Goal: Information Seeking & Learning: Find specific page/section

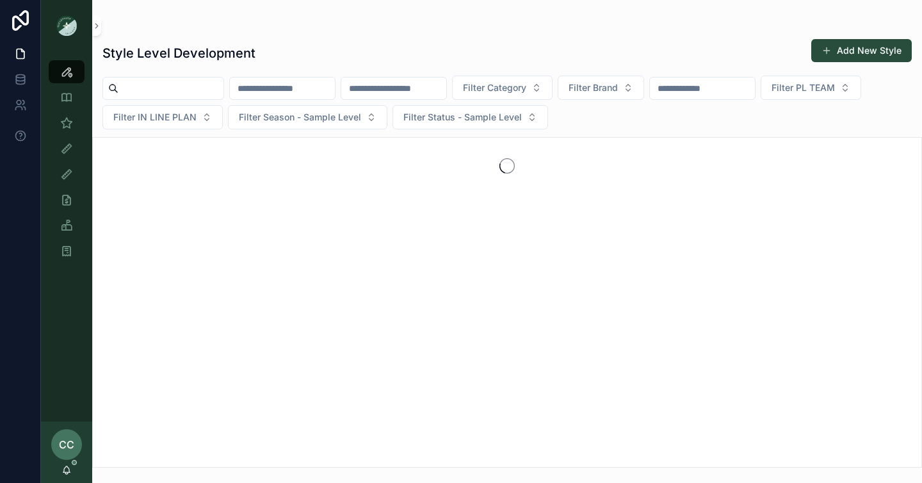
click at [200, 86] on input "scrollable content" at bounding box center [170, 88] width 105 height 18
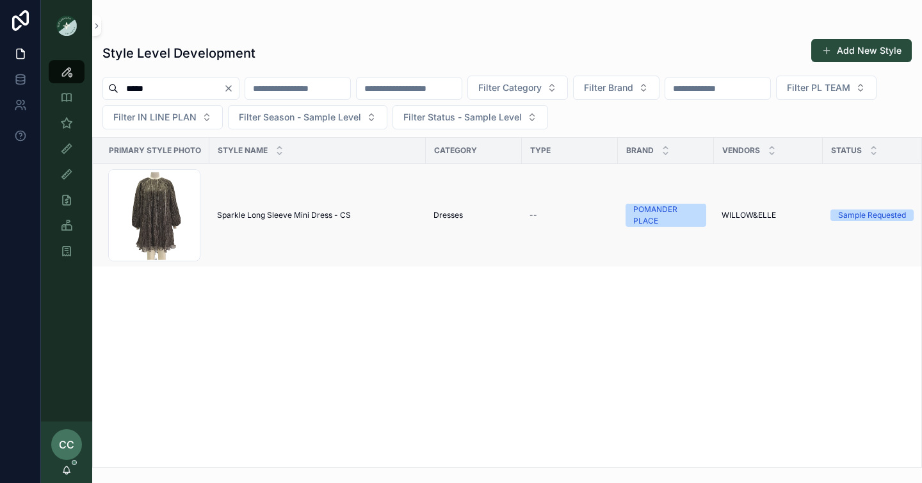
type input "*****"
click at [254, 213] on span "Sparkle Long Sleeve Mini Dress - CS" at bounding box center [284, 215] width 134 height 10
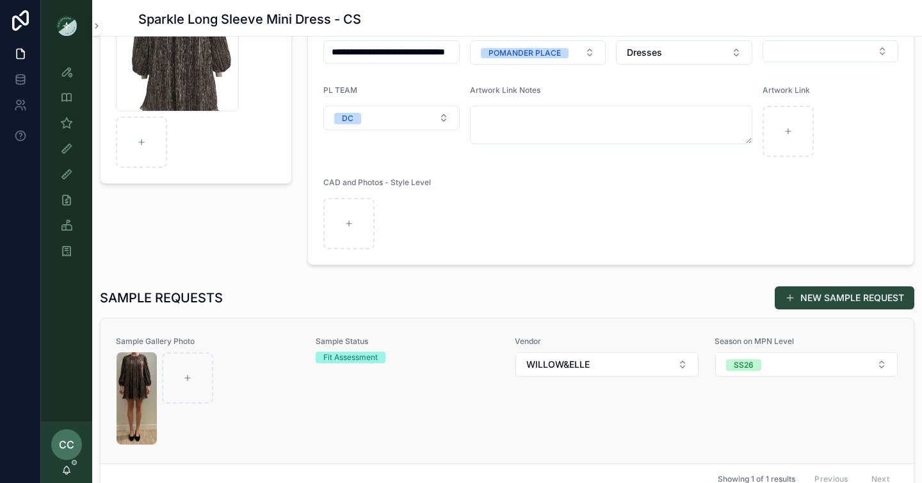
scroll to position [164, 0]
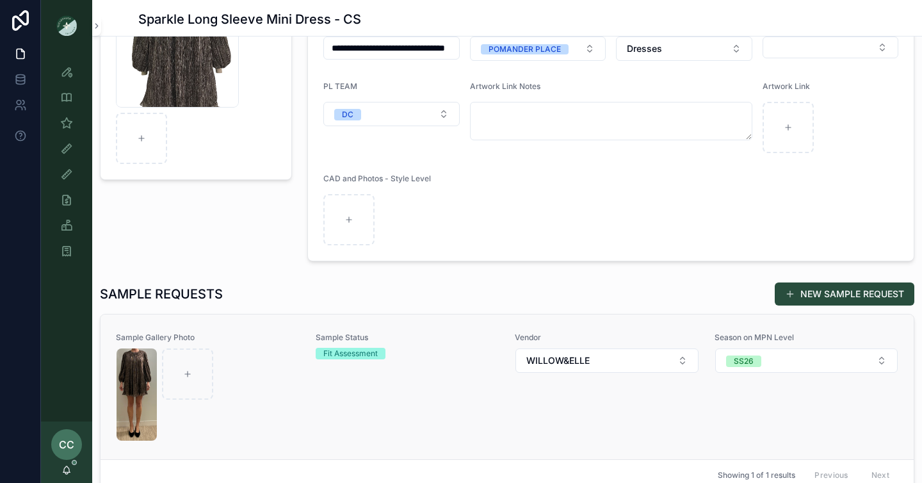
click at [263, 357] on div "scrollable content" at bounding box center [208, 394] width 183 height 92
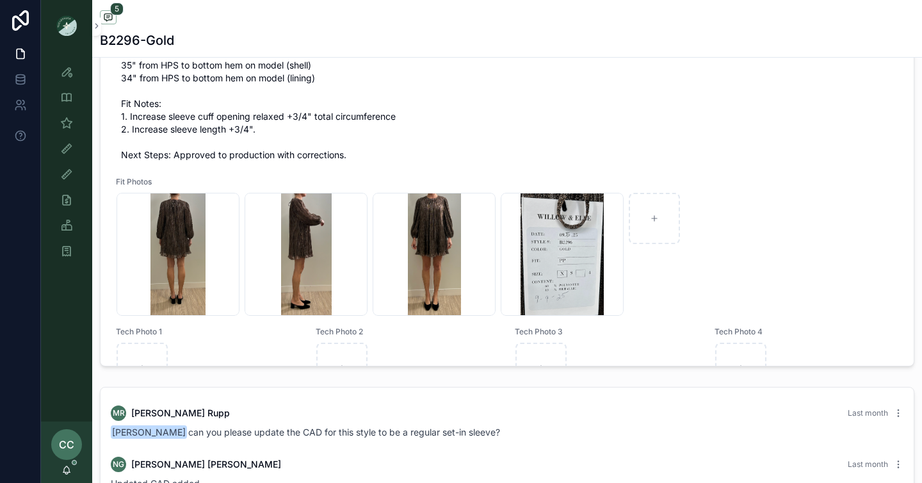
scroll to position [555, 0]
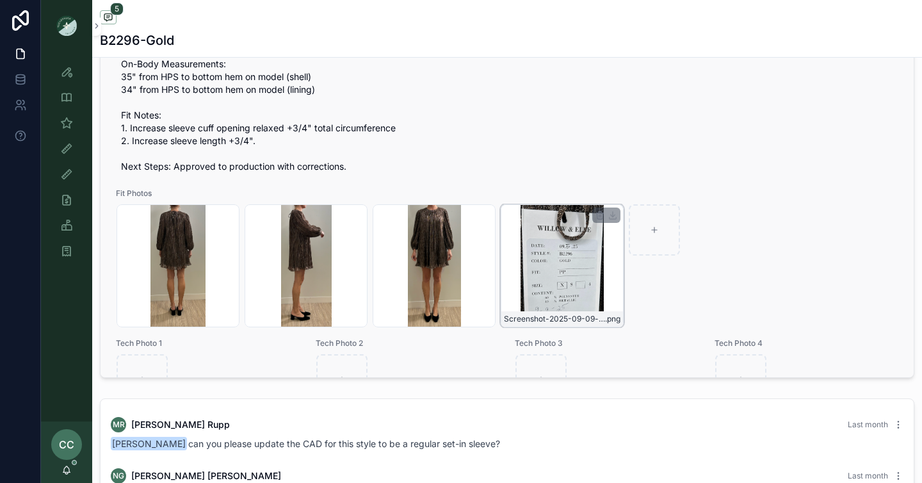
click at [560, 274] on div "Screenshot-2025-09-09-at-1.28.00-PM .png" at bounding box center [562, 265] width 123 height 123
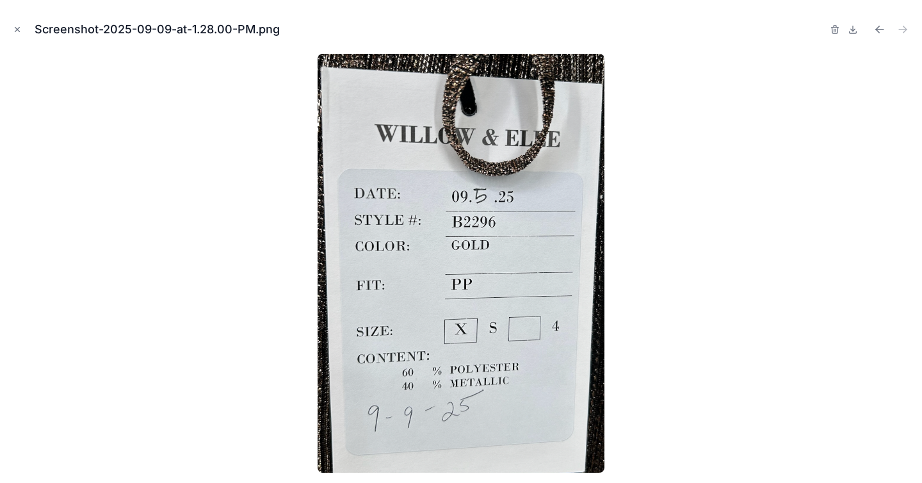
click at [12, 27] on button "Close modal" at bounding box center [17, 29] width 14 height 14
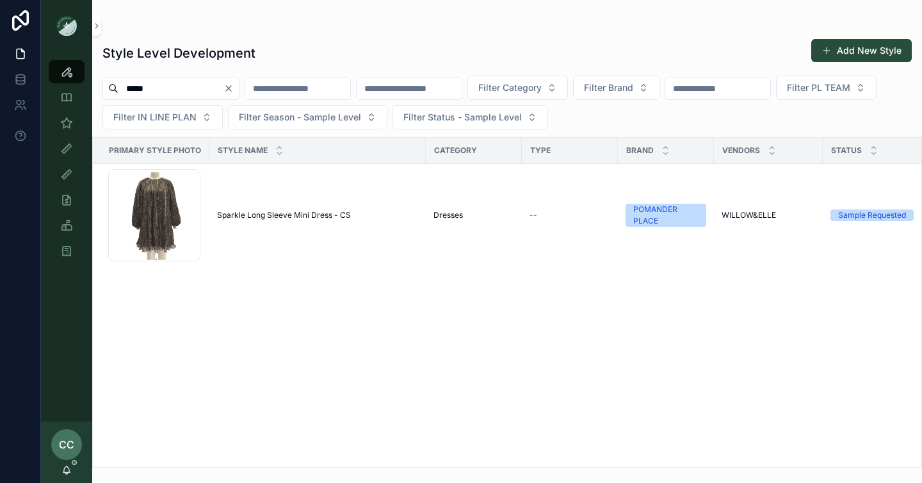
click at [163, 83] on input "*****" at bounding box center [170, 88] width 105 height 18
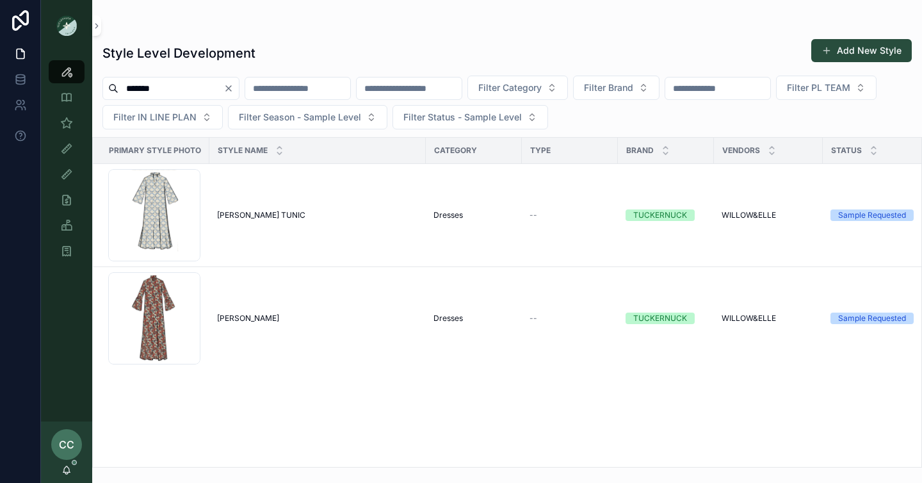
click at [178, 77] on div "*******" at bounding box center [170, 88] width 137 height 23
click at [173, 87] on input "*******" at bounding box center [170, 88] width 105 height 18
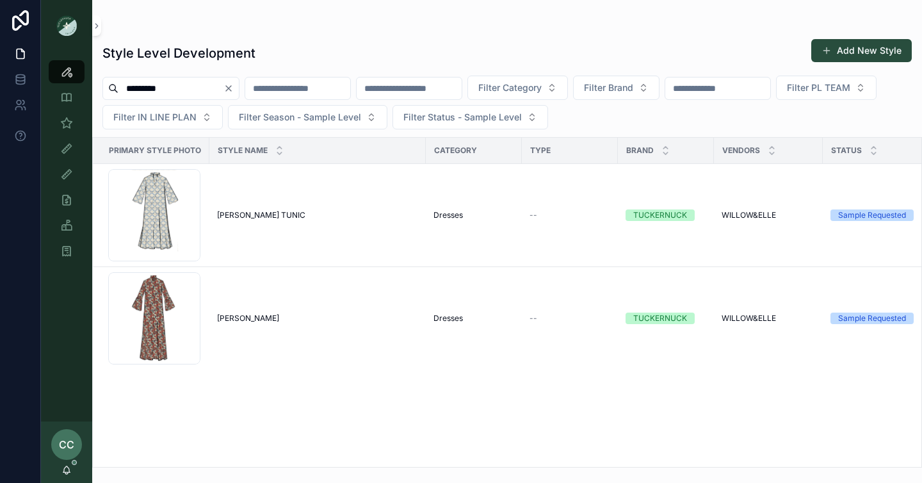
type input "*********"
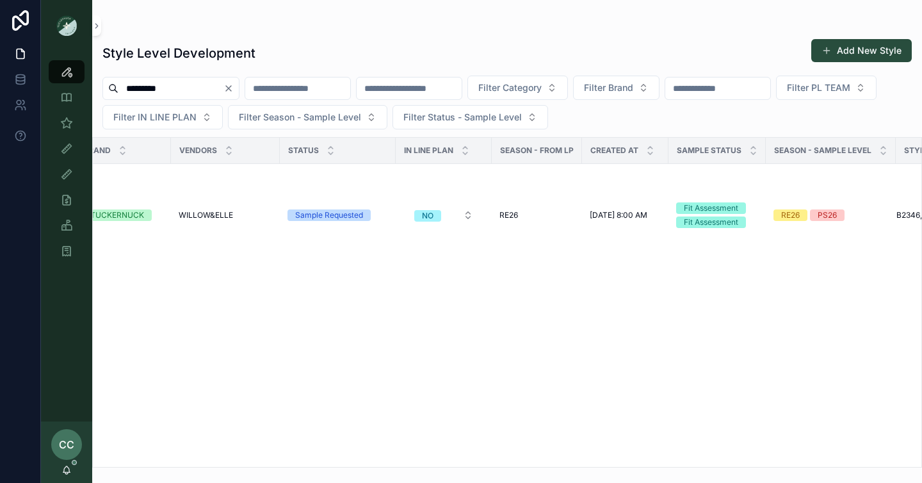
scroll to position [0, 611]
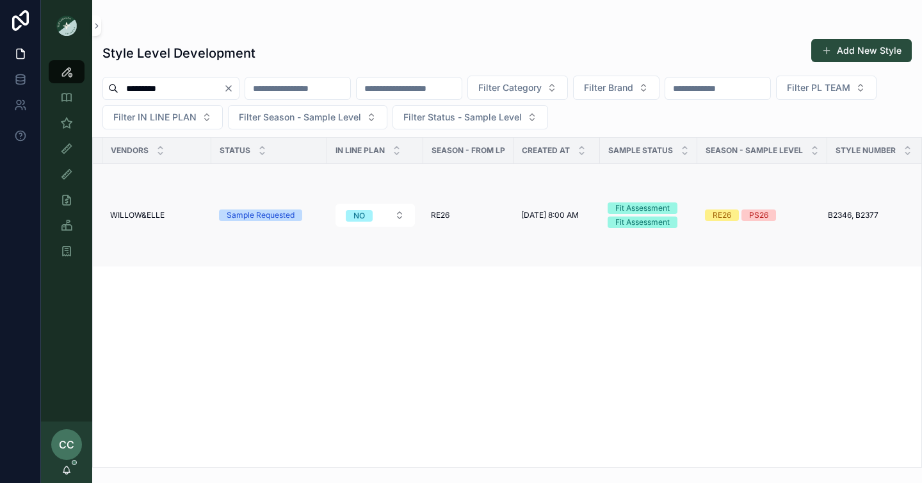
click at [875, 229] on td "B2346, B2377 B2346, B2377" at bounding box center [875, 215] width 96 height 103
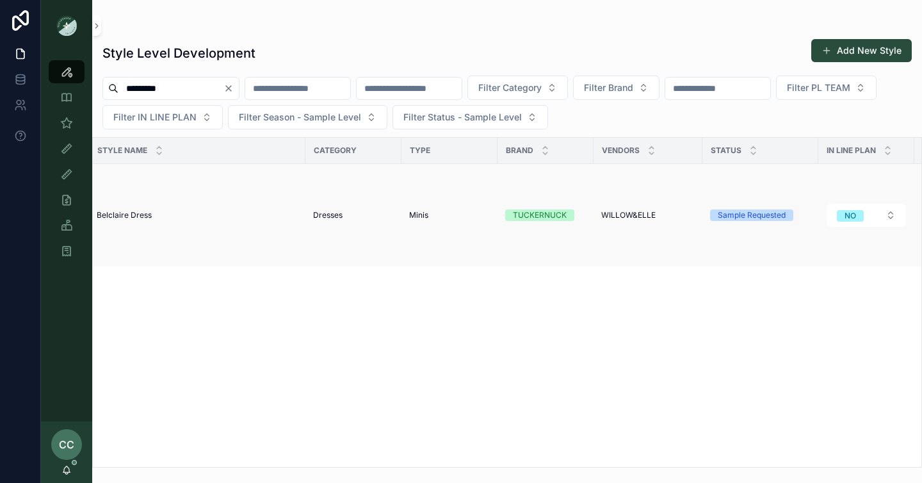
scroll to position [0, 0]
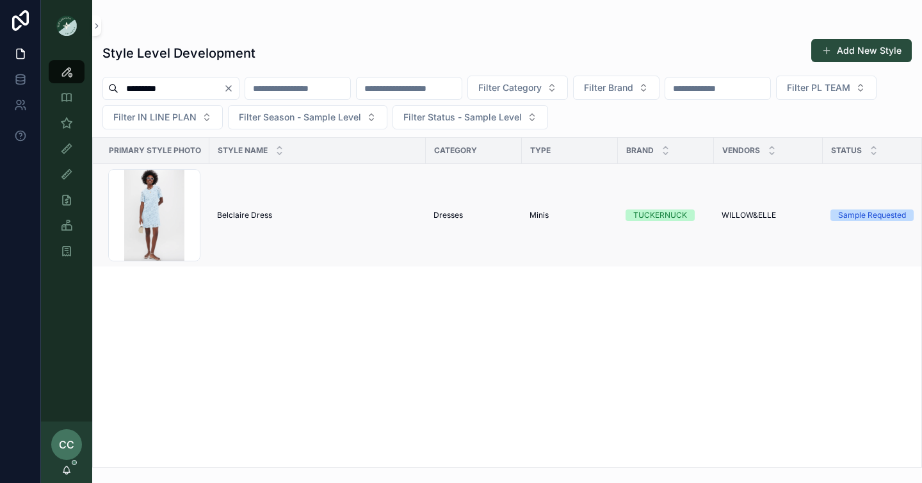
click at [248, 218] on span "Belclaire Dress" at bounding box center [244, 215] width 55 height 10
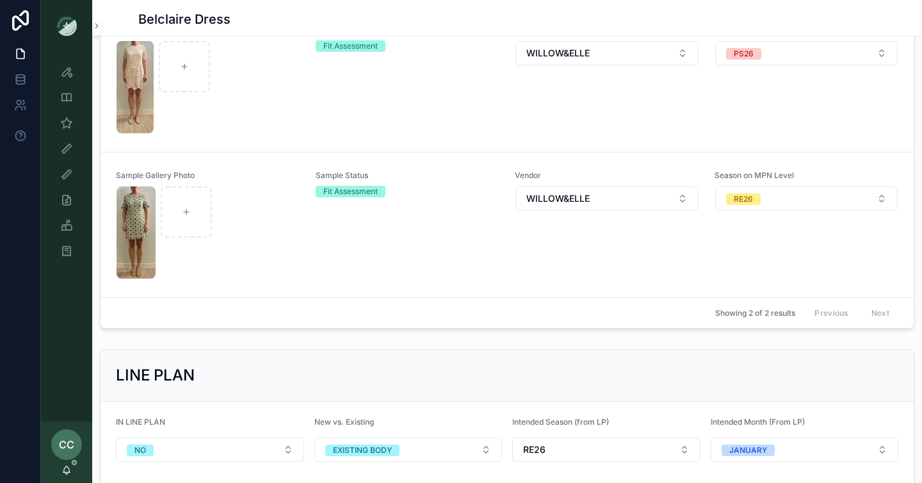
scroll to position [452, 0]
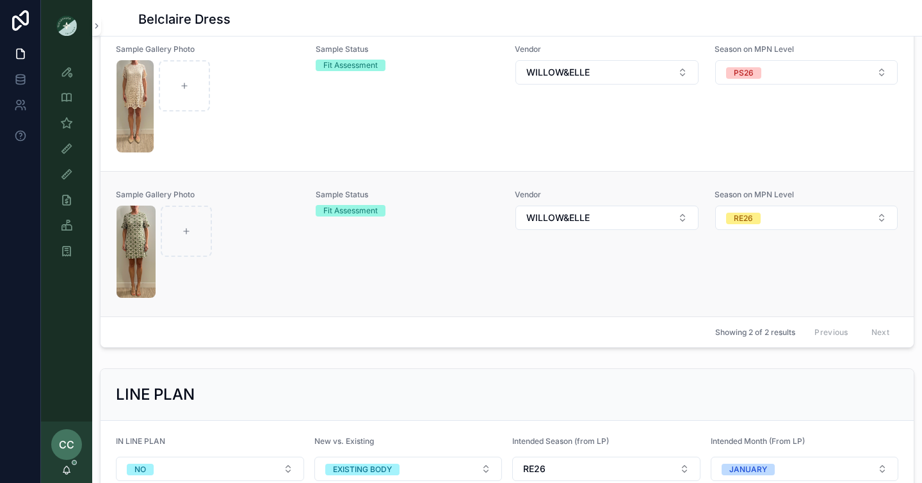
click at [260, 224] on div "scrollable content" at bounding box center [208, 252] width 183 height 92
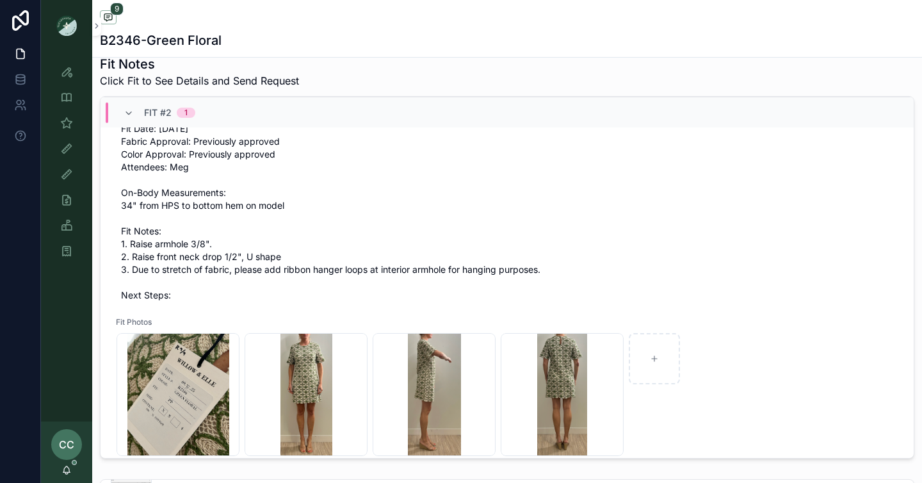
scroll to position [816, 0]
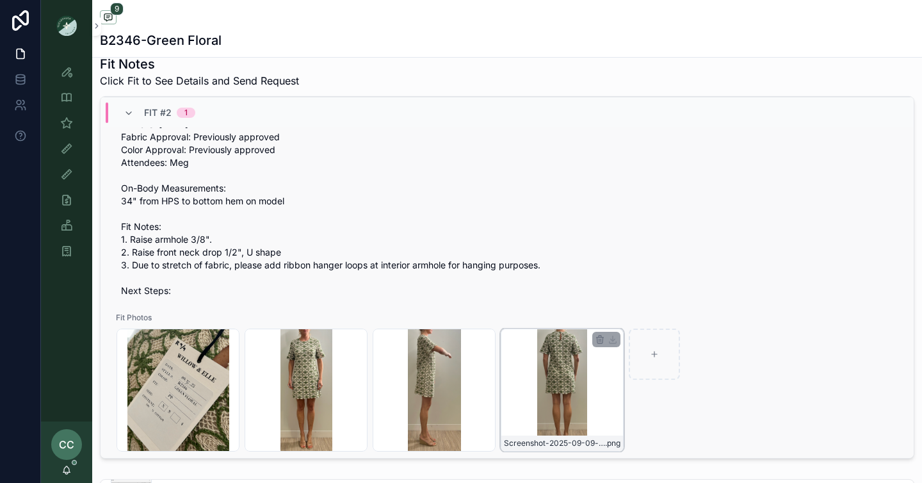
click at [562, 369] on div "Screenshot-2025-09-09-at-1.32.35-PM .png" at bounding box center [562, 389] width 123 height 123
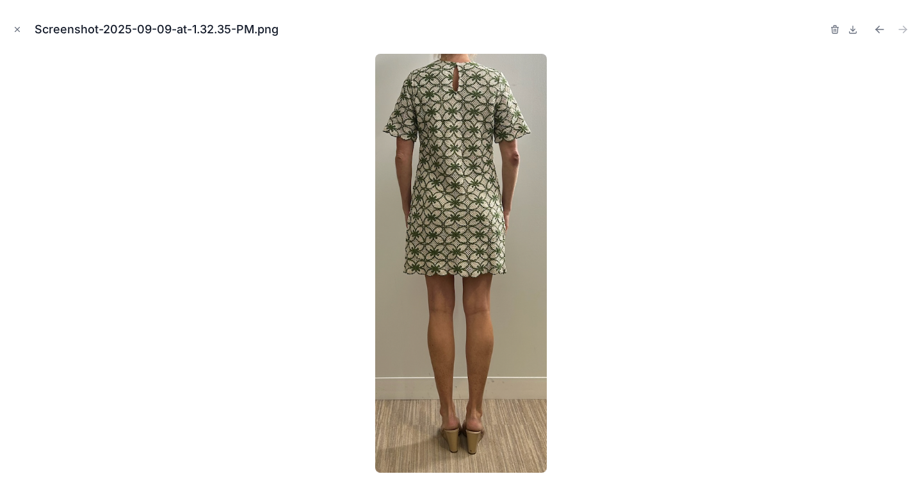
click at [19, 22] on div "Screenshot-2025-09-09-at-1.32.35-PM.png" at bounding box center [460, 29] width 901 height 38
click at [17, 27] on icon "Close modal" at bounding box center [17, 29] width 9 height 9
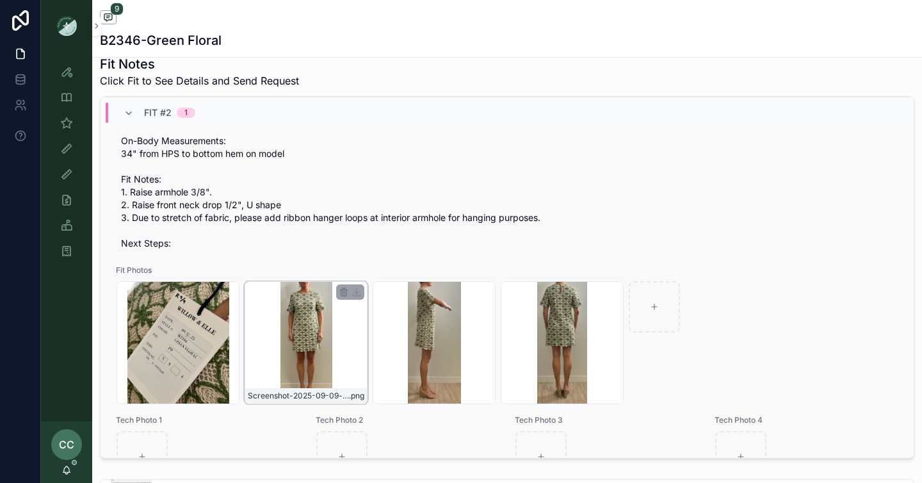
scroll to position [869, 0]
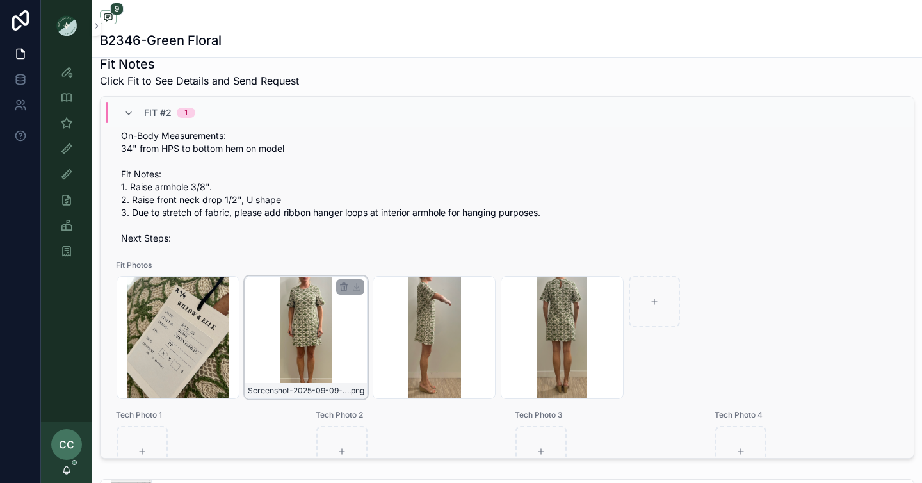
click at [309, 350] on div "Screenshot-2025-09-09-at-1.32.30-PM .png" at bounding box center [306, 337] width 123 height 123
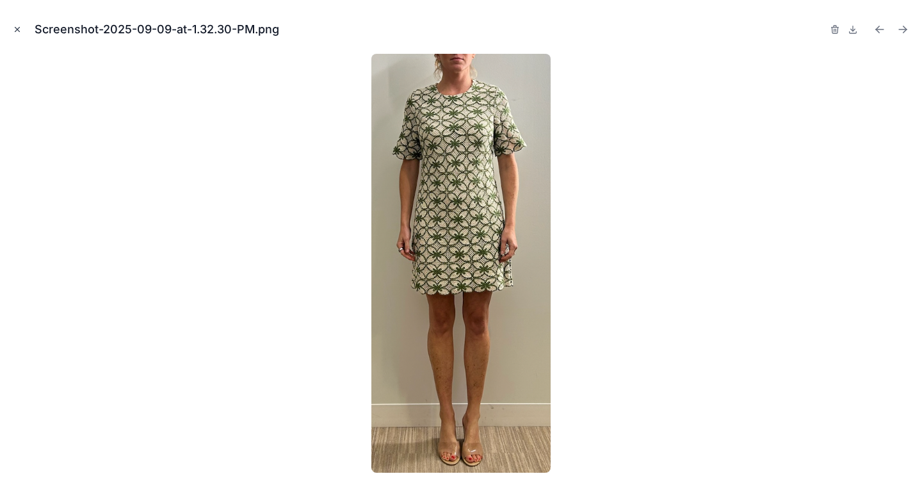
click at [13, 29] on icon "Close modal" at bounding box center [17, 29] width 9 height 9
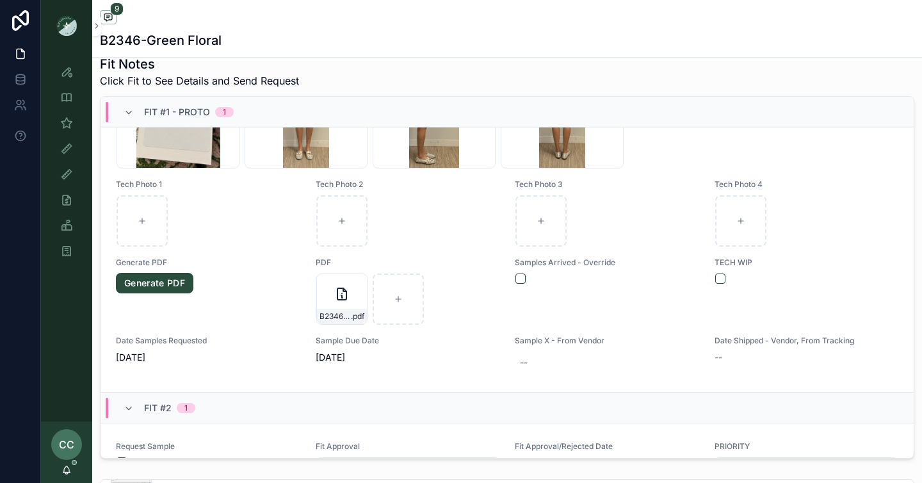
scroll to position [453, 0]
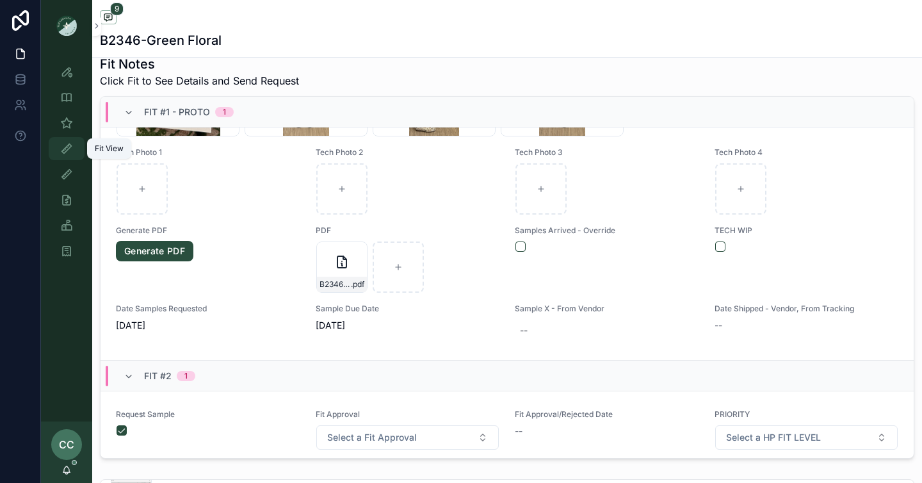
click at [73, 149] on div "Fit View" at bounding box center [66, 148] width 20 height 20
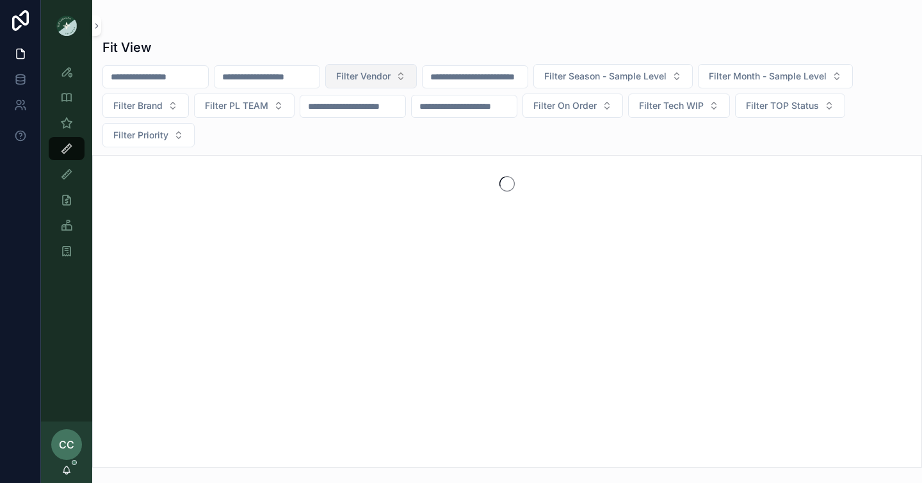
click at [391, 79] on span "Filter Vendor" at bounding box center [363, 76] width 54 height 13
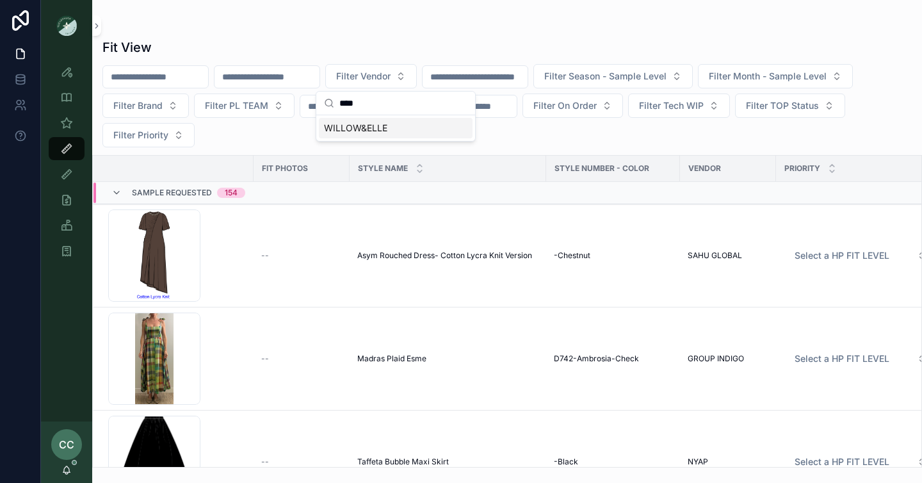
type input "****"
click at [396, 126] on div "WILLOW&ELLE" at bounding box center [396, 128] width 154 height 20
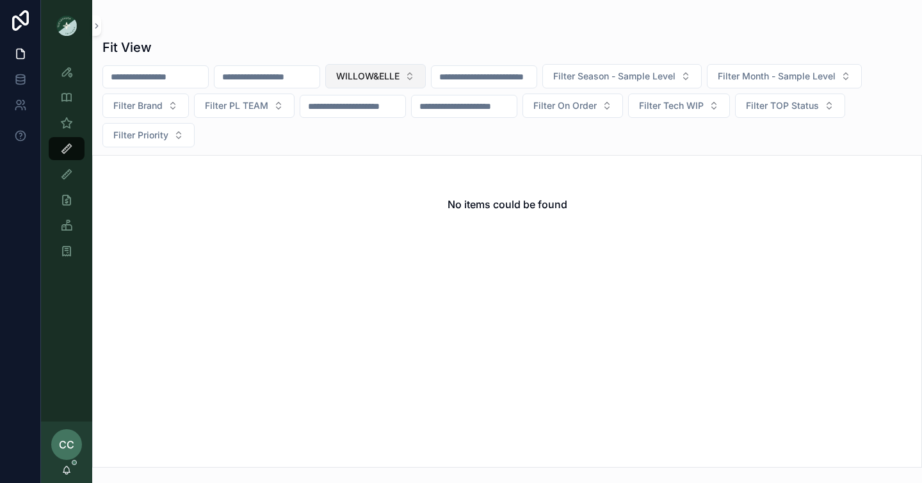
click at [426, 77] on button "WILLOW&ELLE" at bounding box center [375, 76] width 101 height 24
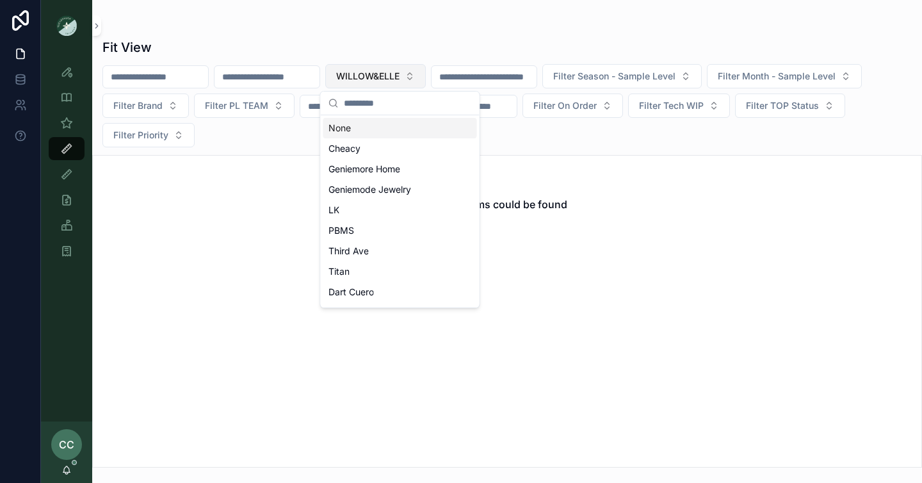
click at [398, 82] on span "WILLOW&ELLE" at bounding box center [367, 76] width 63 height 13
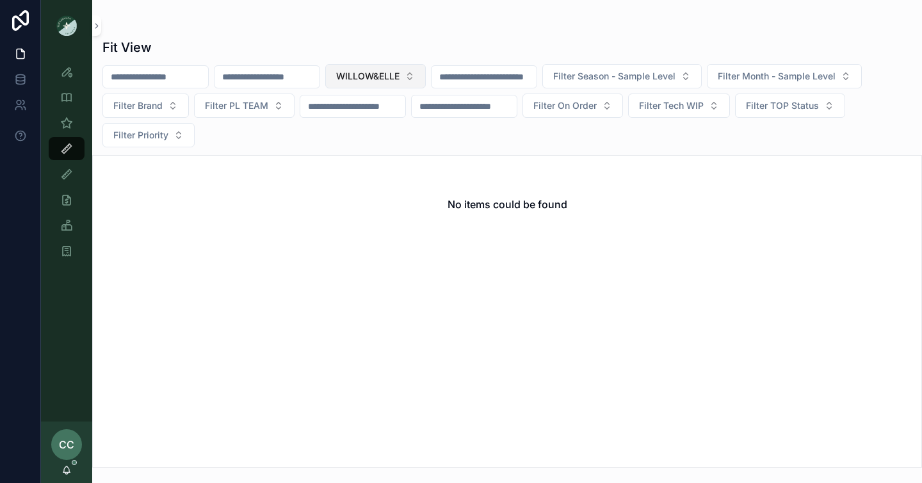
click at [400, 74] on span "WILLOW&ELLE" at bounding box center [367, 76] width 63 height 13
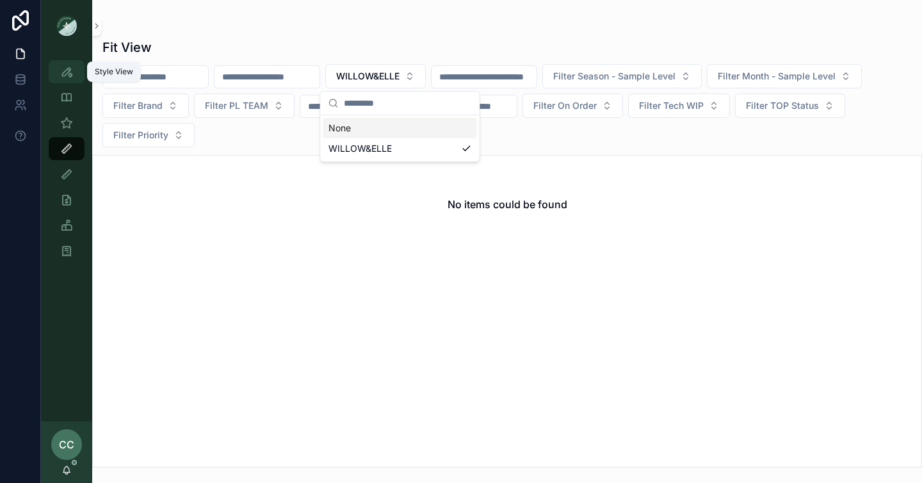
click at [64, 81] on div "Style View" at bounding box center [66, 71] width 20 height 20
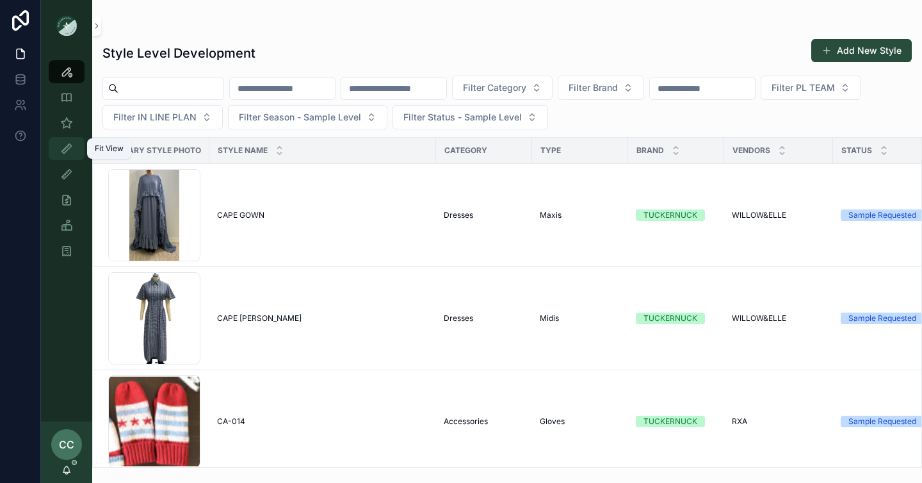
click at [70, 143] on icon "scrollable content" at bounding box center [66, 148] width 13 height 13
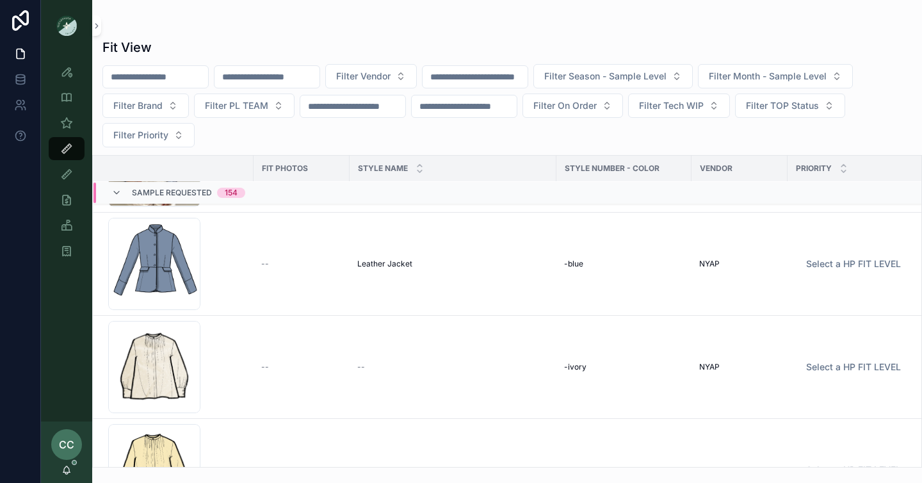
scroll to position [772, 0]
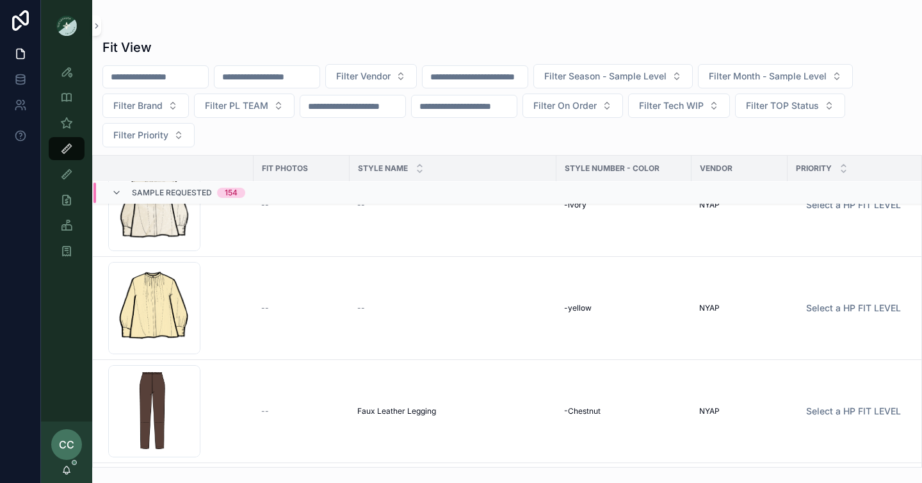
click at [149, 189] on span "Sample Requested" at bounding box center [172, 193] width 80 height 10
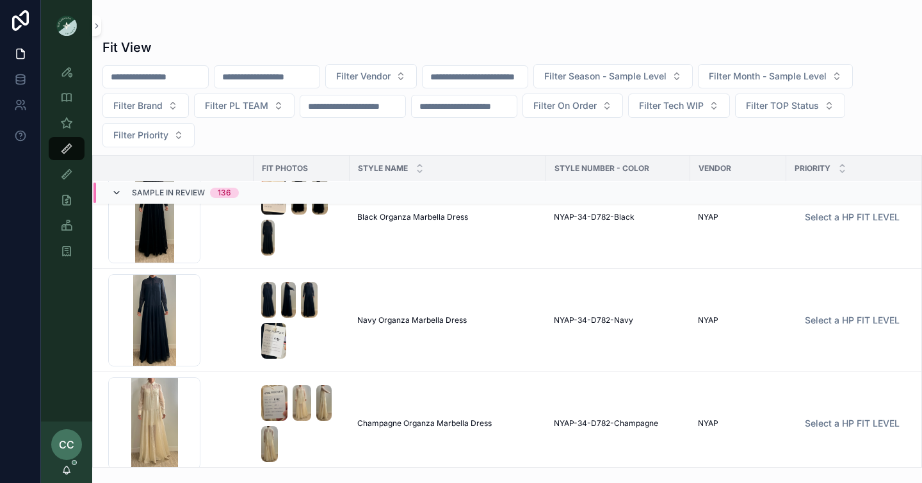
click at [119, 193] on icon "scrollable content" at bounding box center [116, 193] width 10 height 10
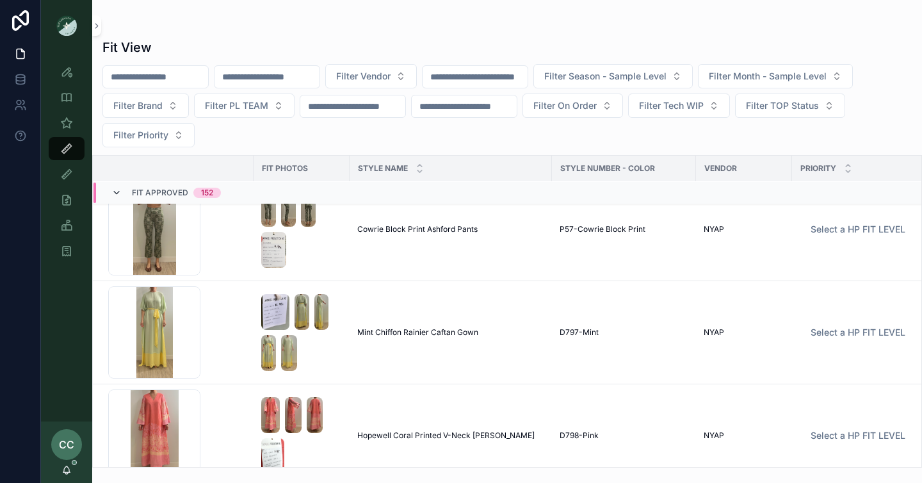
click at [117, 193] on icon "scrollable content" at bounding box center [116, 193] width 10 height 10
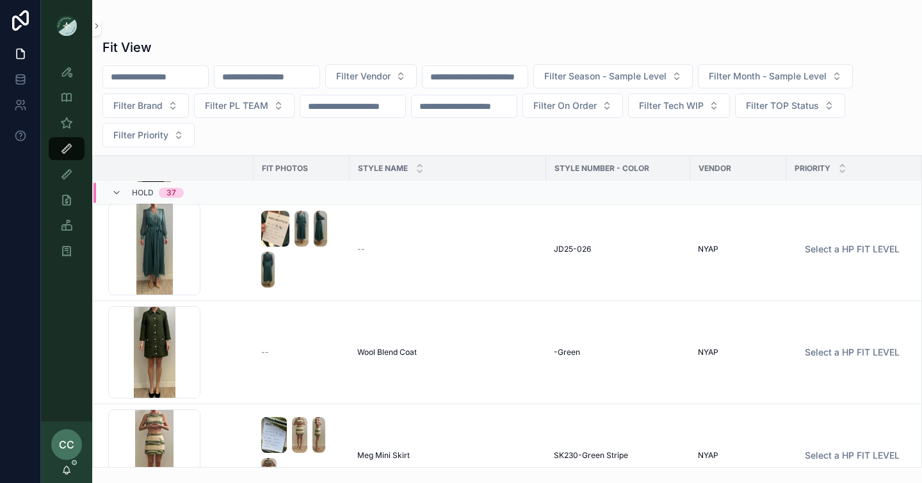
scroll to position [0, 0]
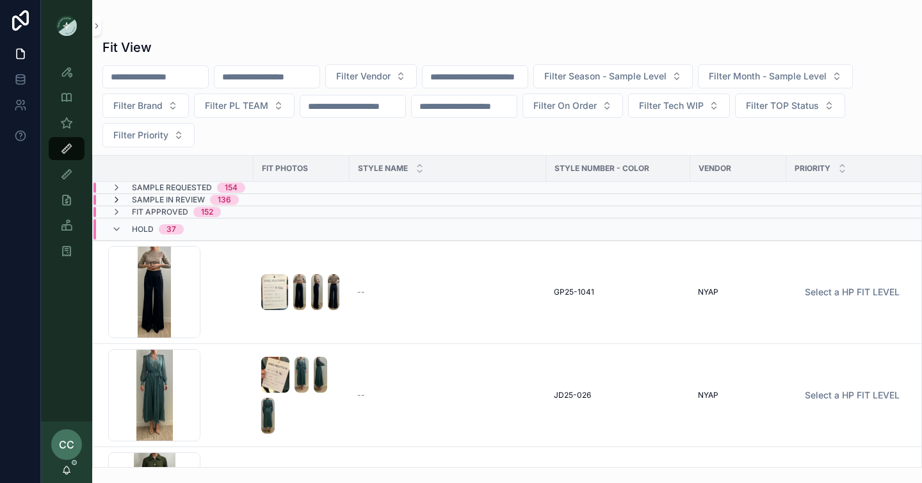
click at [116, 198] on icon "scrollable content" at bounding box center [116, 200] width 10 height 10
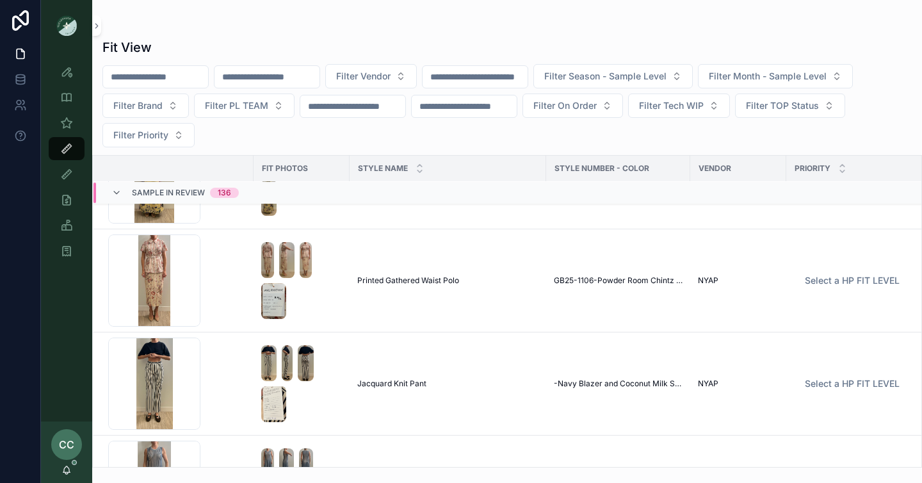
scroll to position [4325, 0]
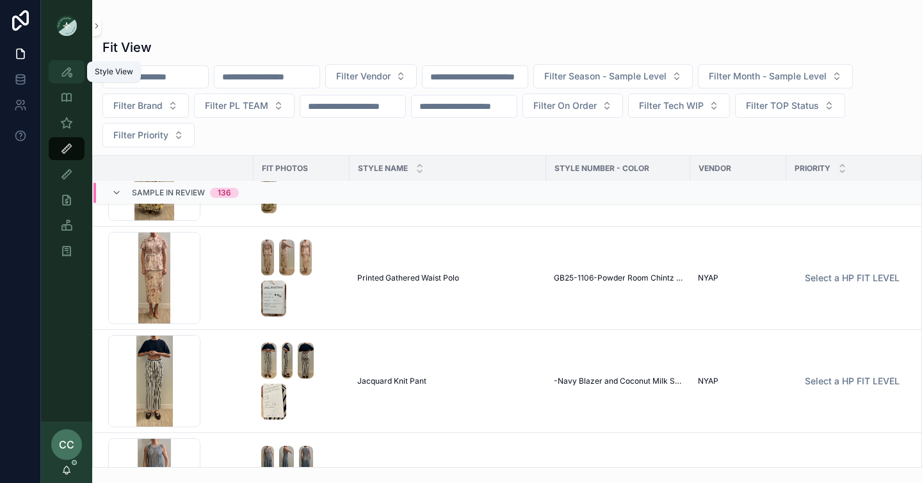
click at [69, 67] on icon "scrollable content" at bounding box center [66, 71] width 13 height 13
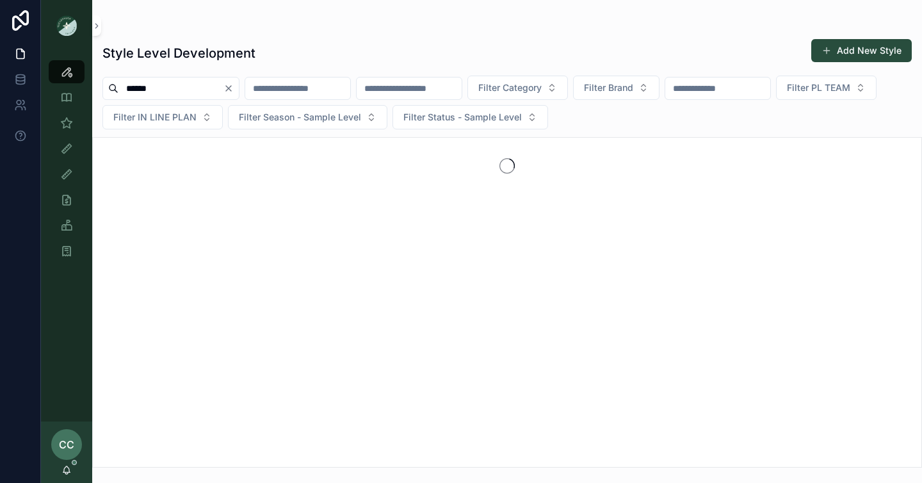
type input "******"
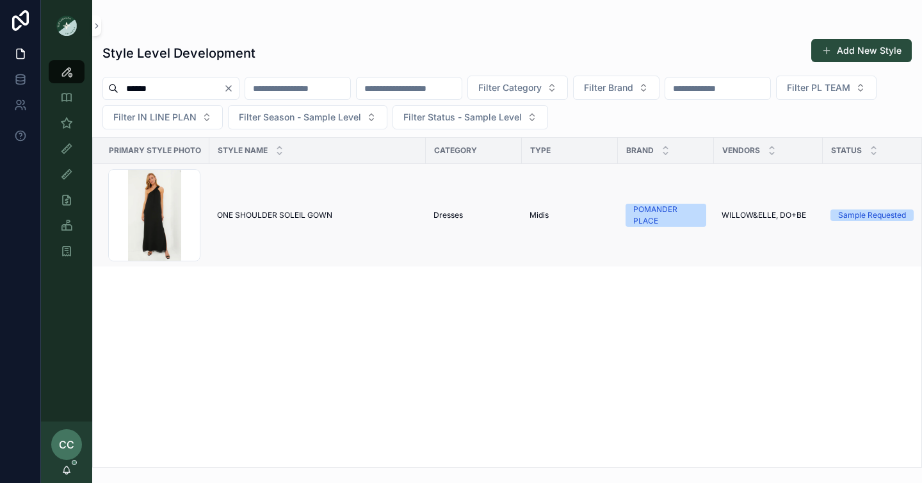
click at [278, 216] on span "ONE SHOULDER SOLEIL GOWN" at bounding box center [274, 215] width 115 height 10
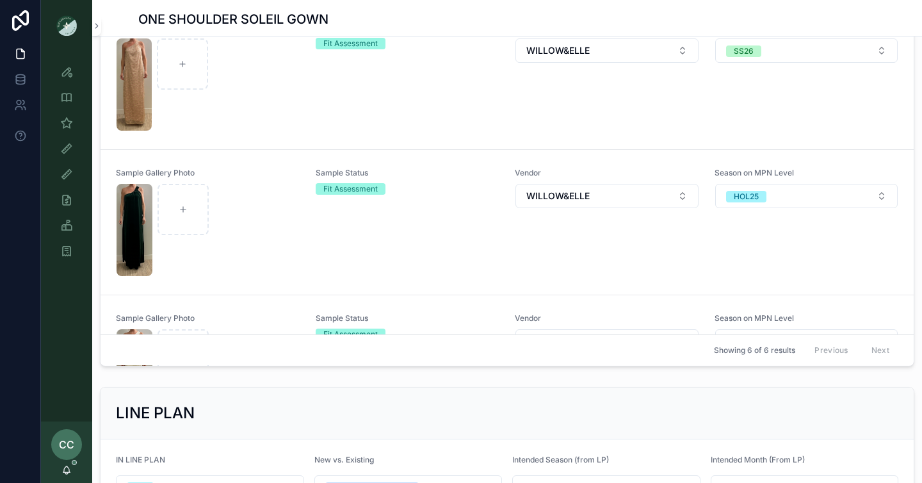
scroll to position [403, 0]
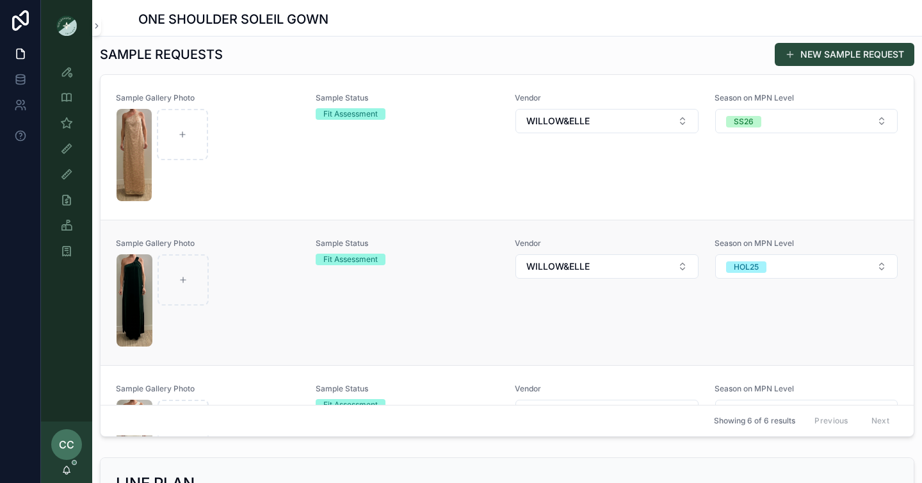
click at [252, 263] on div "scrollable content" at bounding box center [208, 300] width 183 height 92
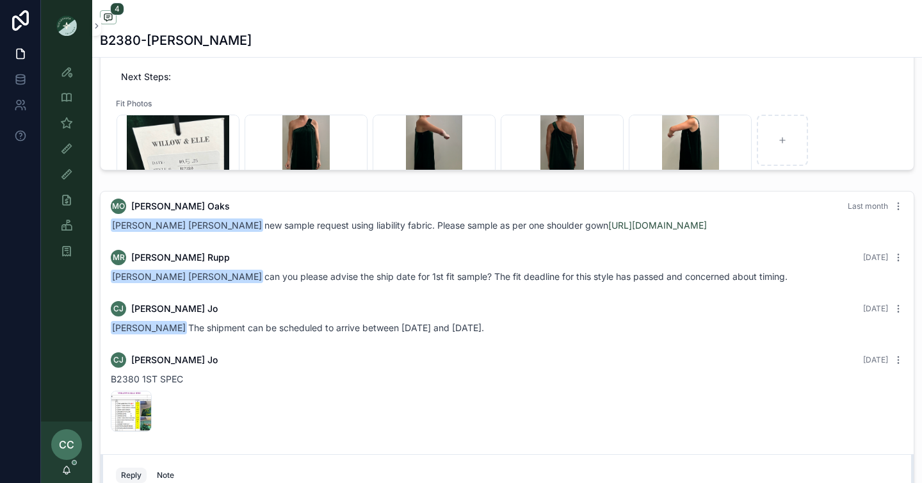
scroll to position [21, 0]
click at [76, 70] on div "Style View" at bounding box center [66, 71] width 20 height 20
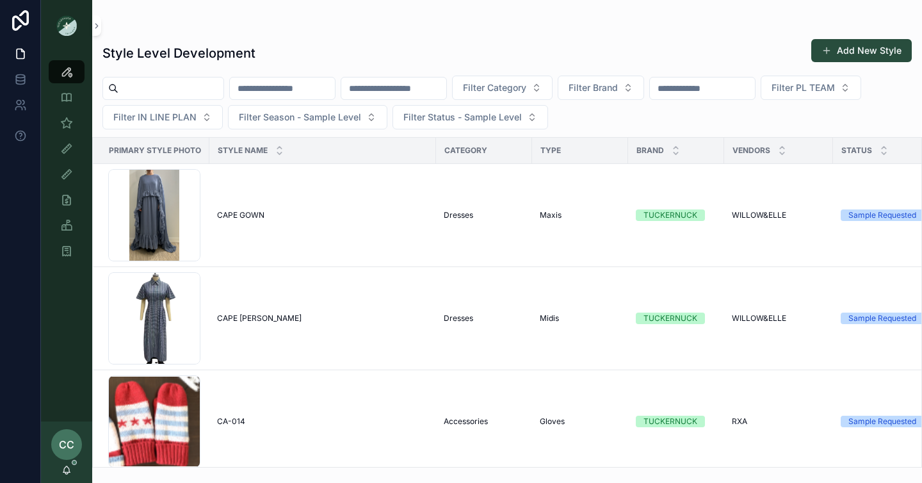
click at [147, 80] on input "scrollable content" at bounding box center [170, 88] width 105 height 18
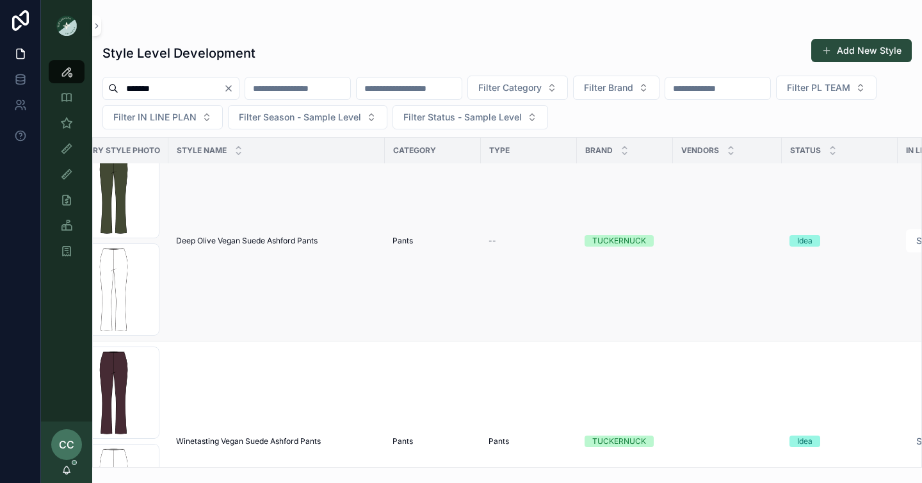
scroll to position [1452, 0]
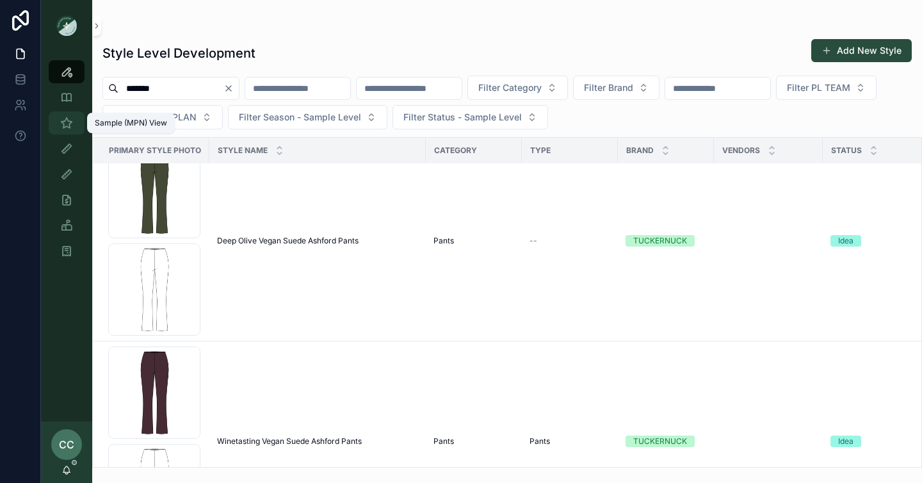
type input "*******"
click at [67, 119] on icon "scrollable content" at bounding box center [66, 123] width 13 height 13
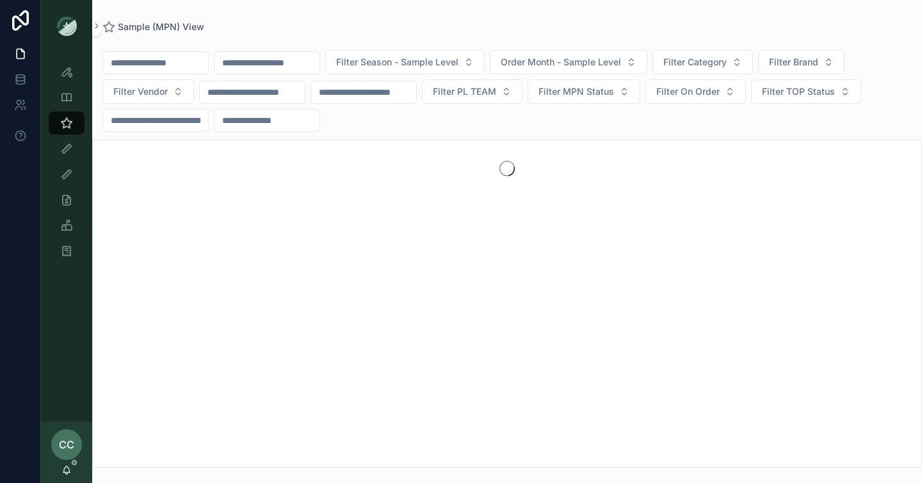
click at [178, 62] on input "scrollable content" at bounding box center [155, 63] width 105 height 18
type input "*******"
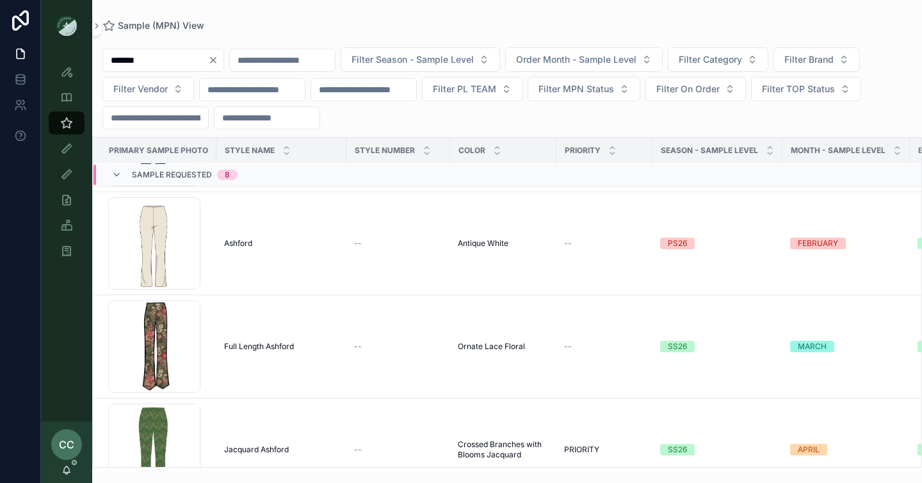
scroll to position [408, 0]
click at [236, 240] on span "Ashford" at bounding box center [238, 242] width 28 height 10
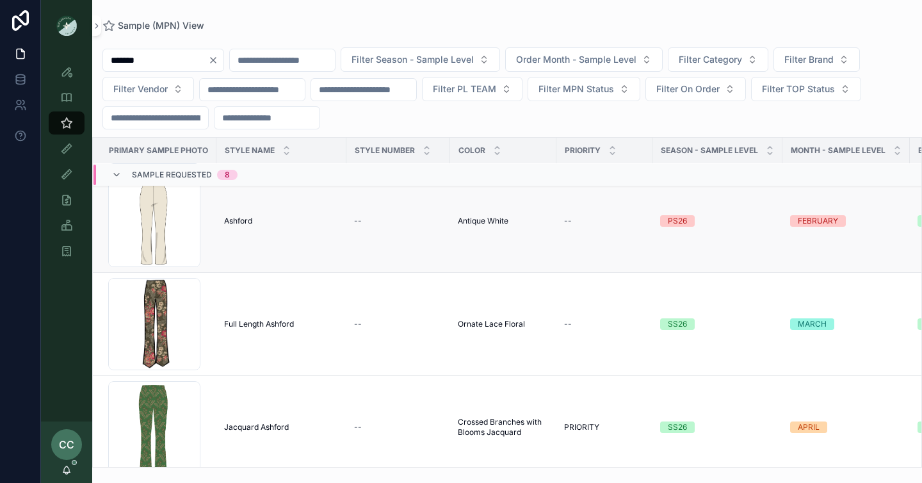
scroll to position [416, 0]
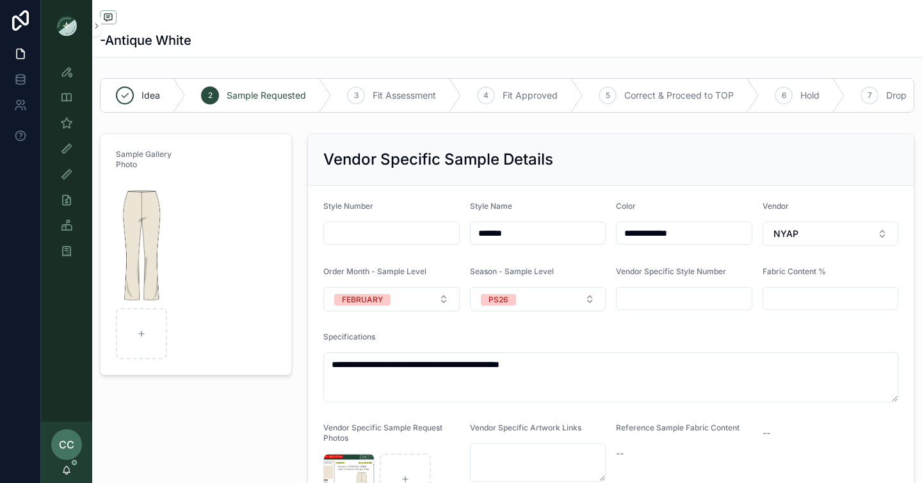
click at [295, 42] on div "-Antique White" at bounding box center [507, 40] width 814 height 18
